Goal: Find specific page/section: Find specific page/section

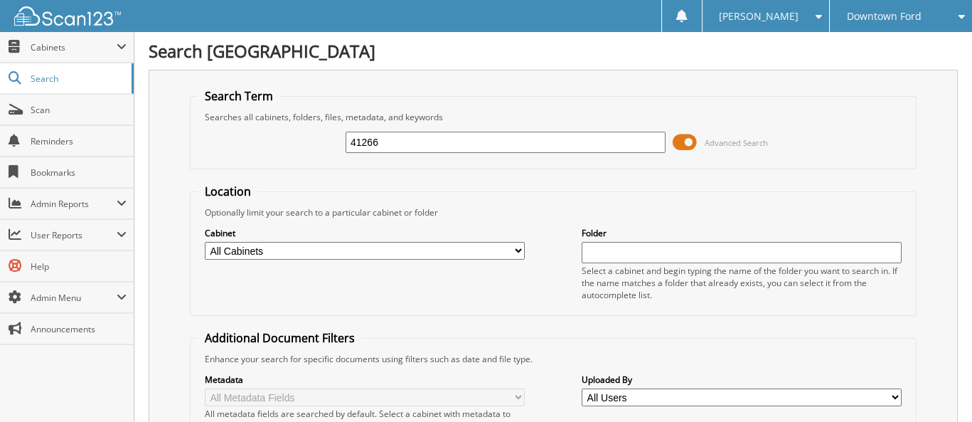
type input "41266"
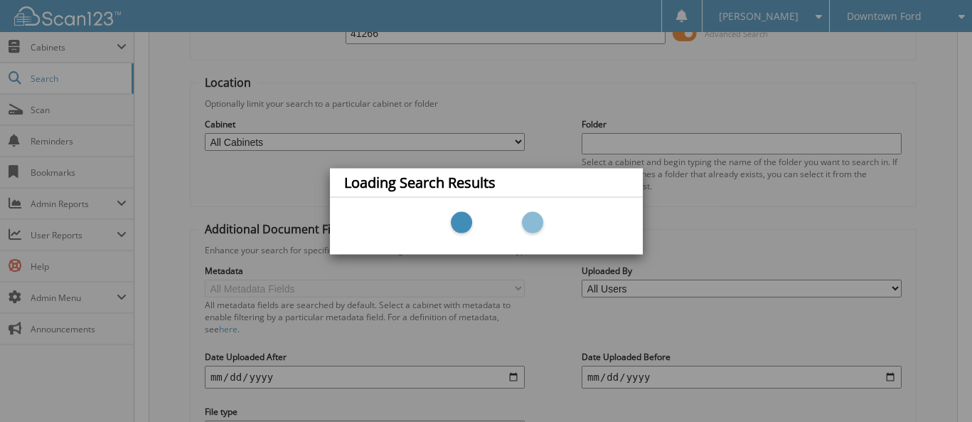
scroll to position [142, 0]
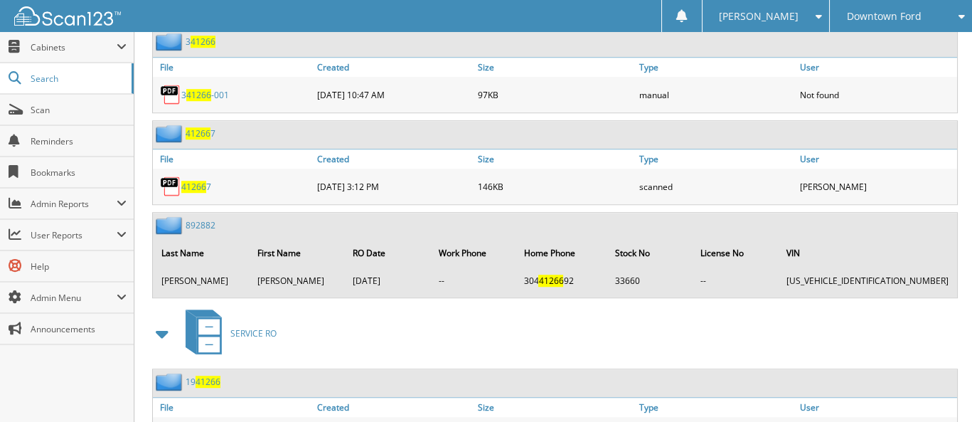
scroll to position [2347, 0]
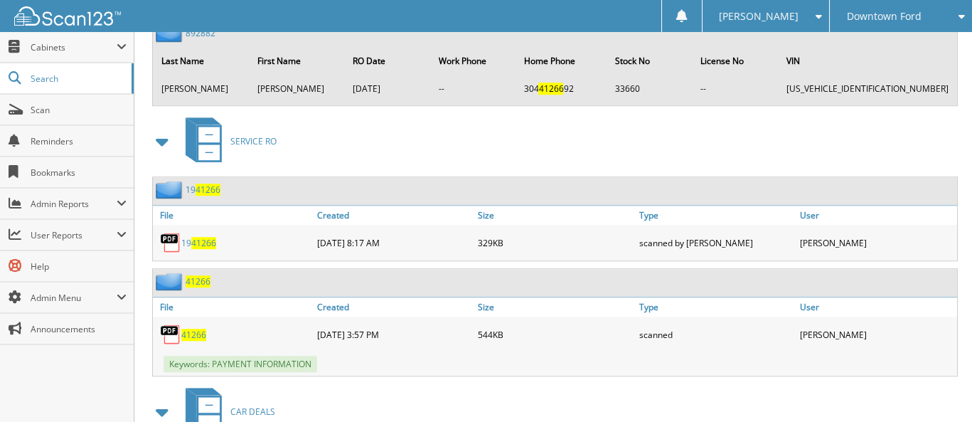
click at [199, 329] on span "41266" at bounding box center [193, 335] width 25 height 12
